Goal: Complete application form

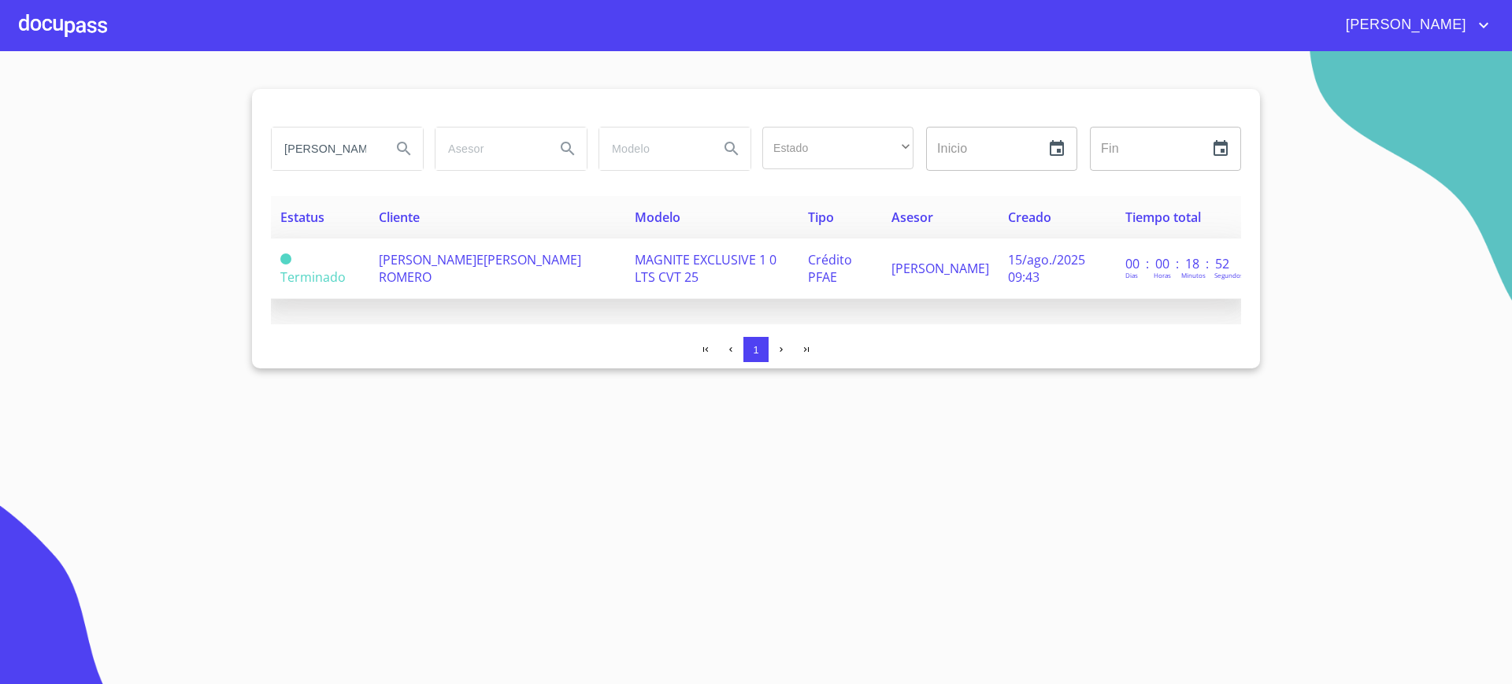
click at [461, 256] on span "[PERSON_NAME]E[PERSON_NAME] ROMERO" at bounding box center [480, 268] width 202 height 35
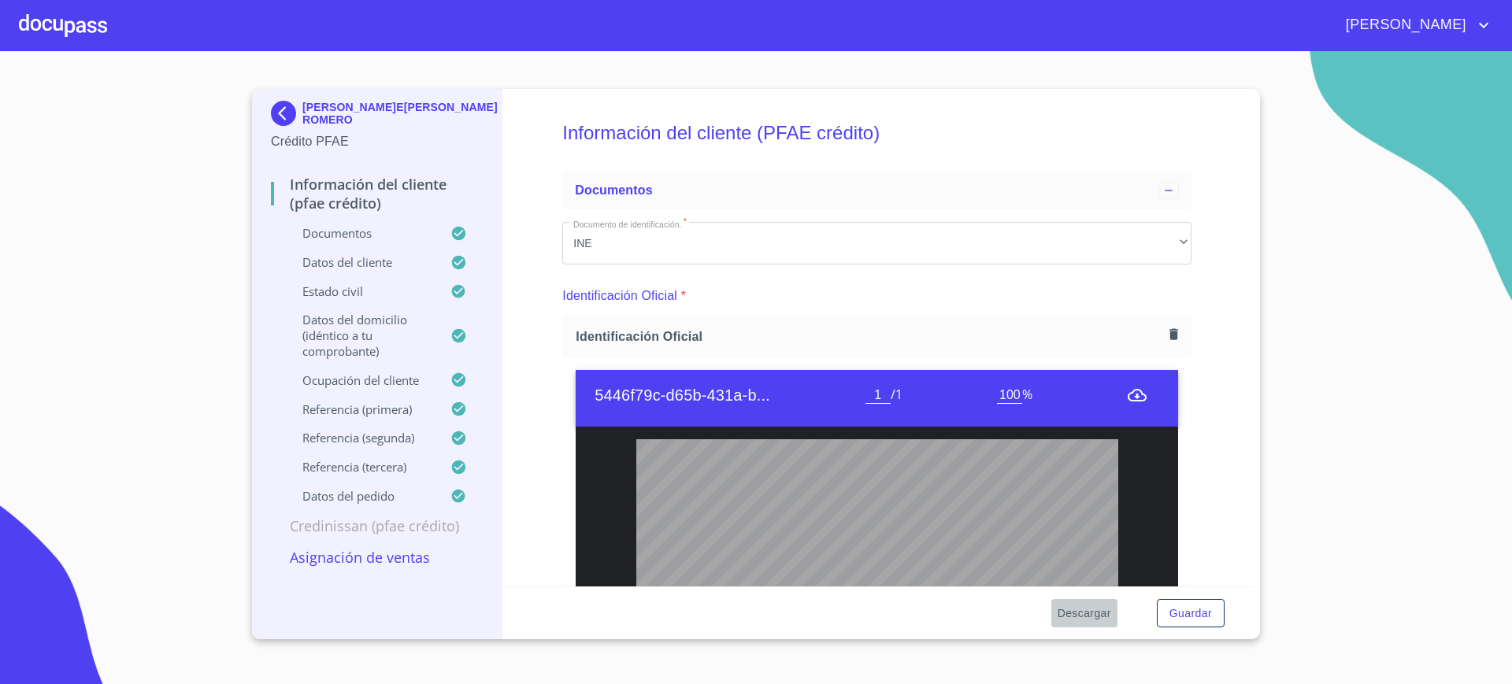
click at [1085, 619] on span "Descargar" at bounding box center [1085, 614] width 54 height 20
click at [1097, 617] on span "Descargar" at bounding box center [1085, 614] width 54 height 20
